Goal: Information Seeking & Learning: Learn about a topic

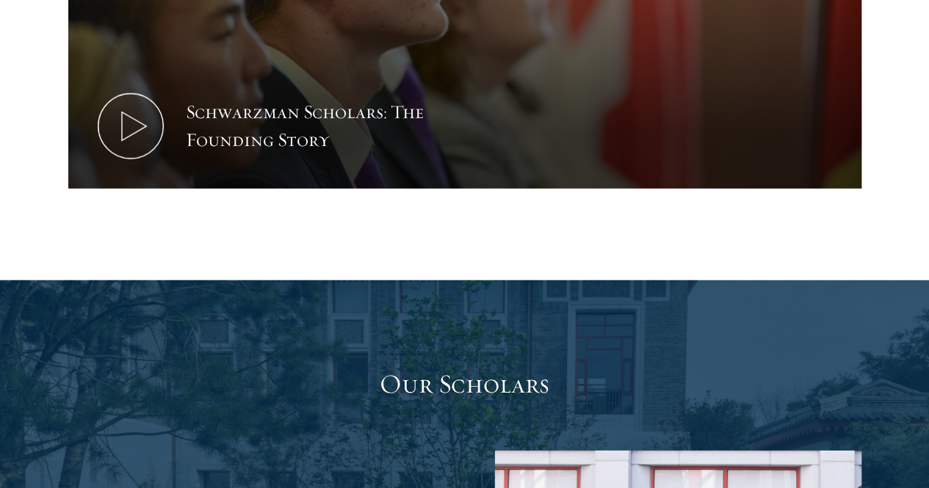
scroll to position [2539, 0]
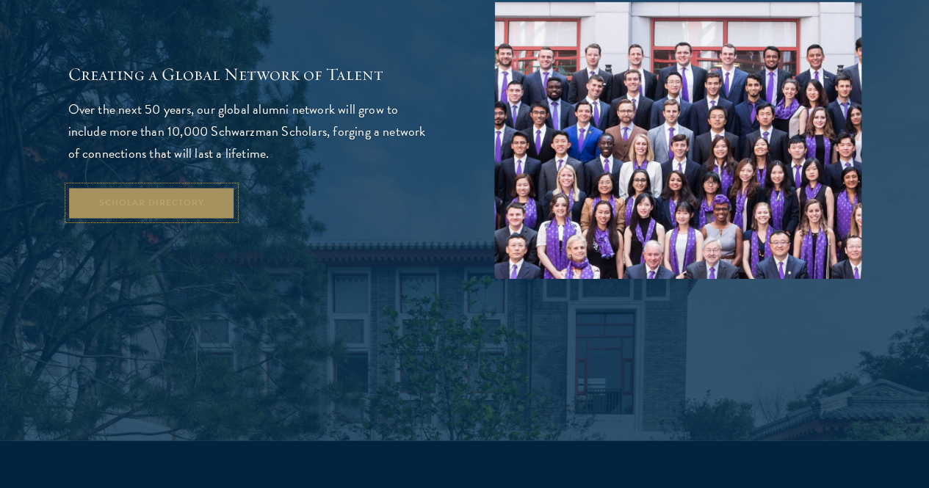
click at [149, 207] on link "Scholar Directory" at bounding box center [151, 203] width 167 height 33
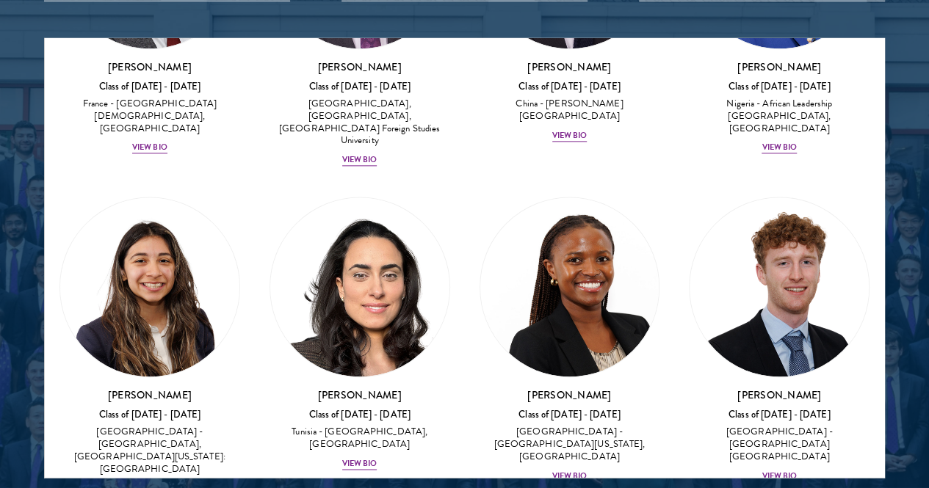
scroll to position [6511, 0]
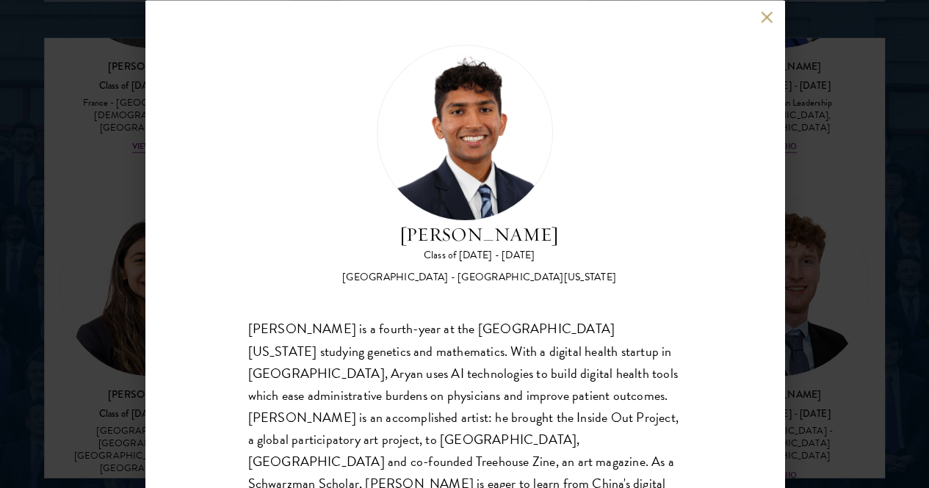
scroll to position [27, 0]
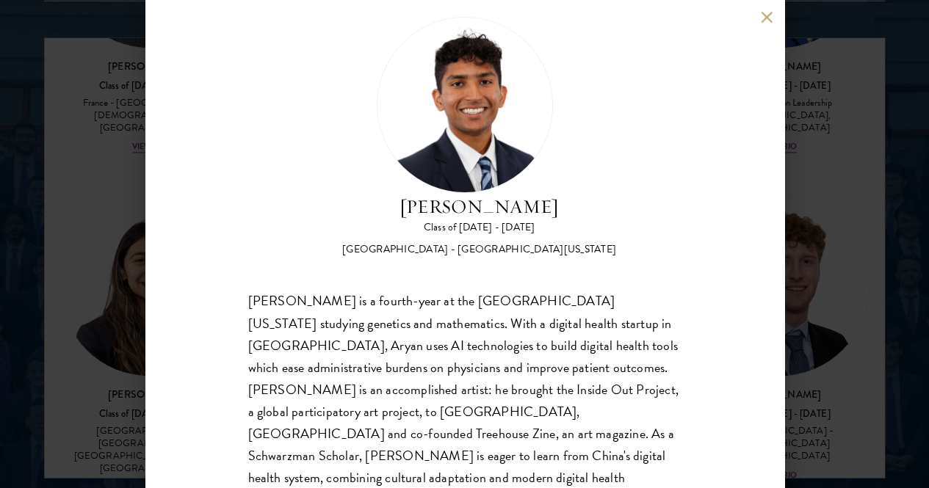
click at [116, 353] on div "[PERSON_NAME] Class of [DATE] - [DATE] [GEOGRAPHIC_DATA] - [GEOGRAPHIC_DATA][US…" at bounding box center [464, 244] width 929 height 488
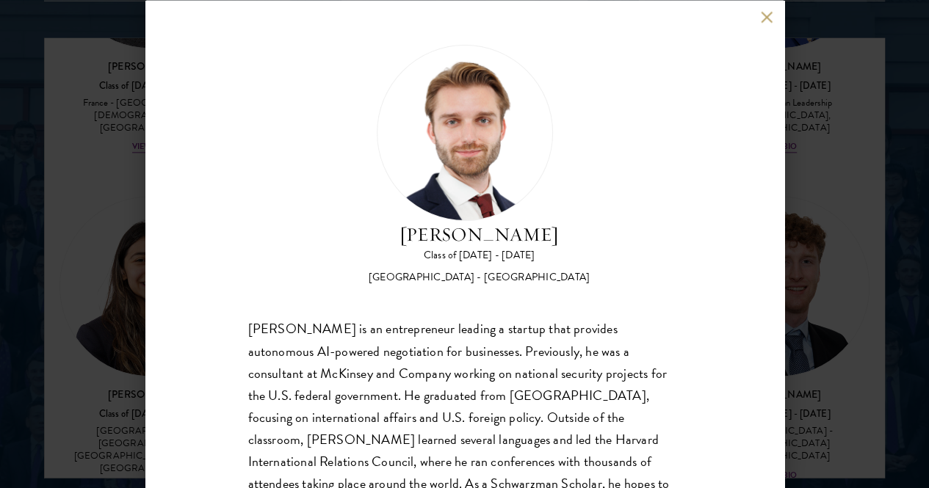
click at [761, 21] on button at bounding box center [767, 17] width 12 height 12
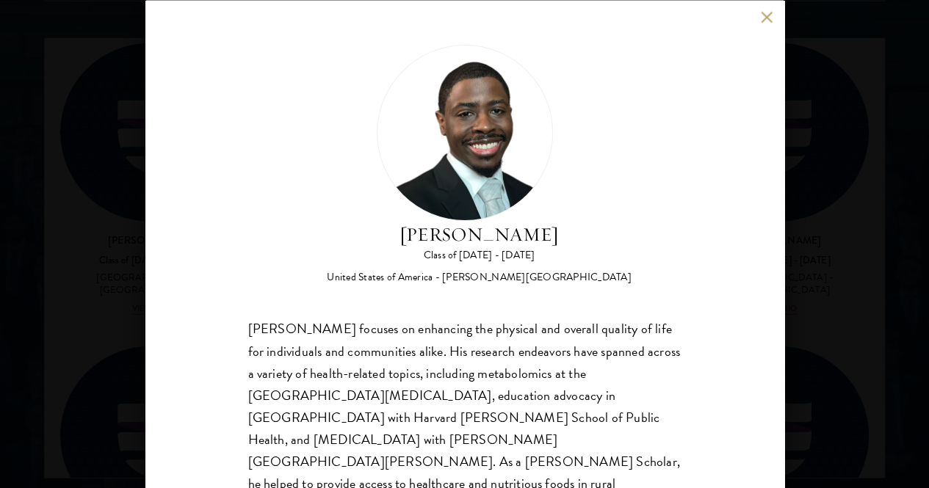
scroll to position [51, 0]
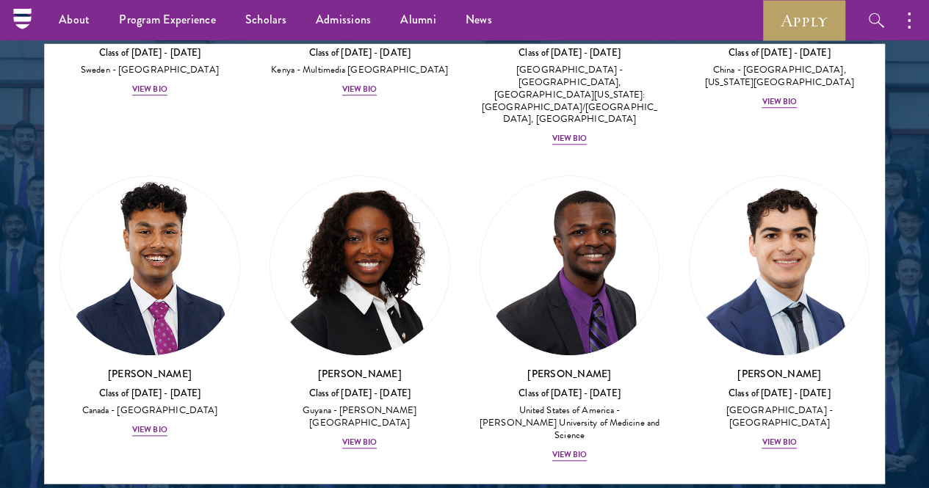
scroll to position [3268, 0]
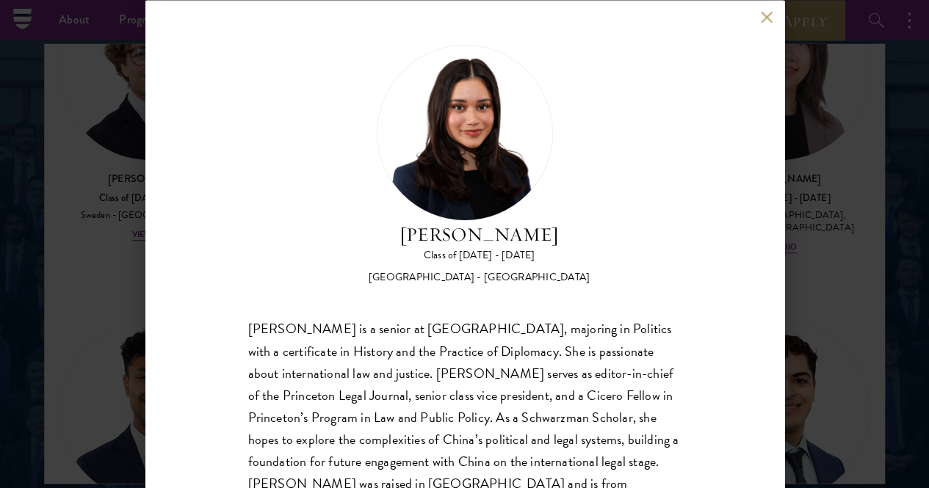
scroll to position [27, 0]
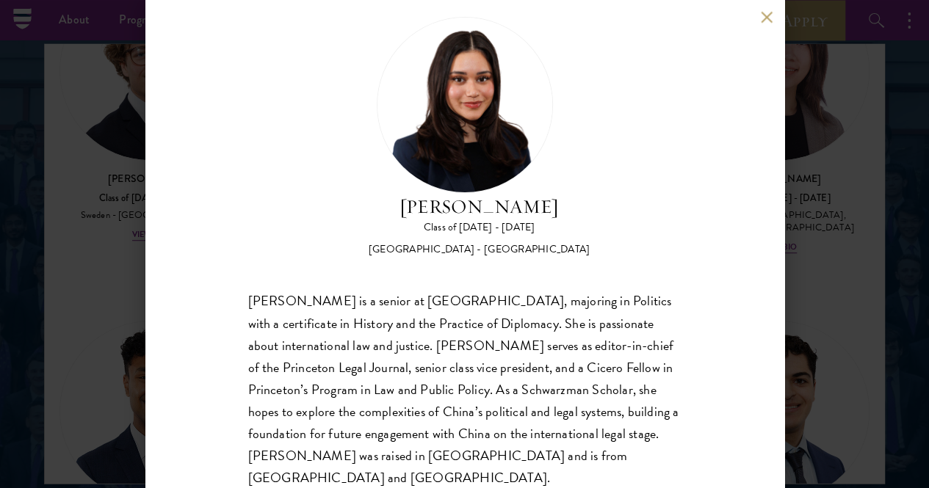
click at [506, 325] on div "Diya Kraybill is a senior at Princeton University, majoring in Politics with a …" at bounding box center [464, 390] width 433 height 198
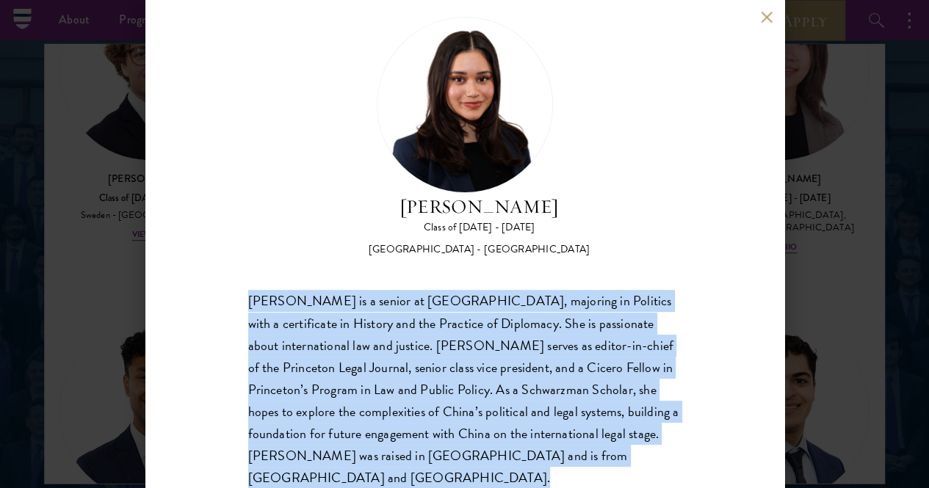
copy body "Diya Kraybill is a senior at Princeton University, majoring in Politics with a …"
click at [764, 12] on button at bounding box center [767, 17] width 12 height 12
